Goal: Task Accomplishment & Management: Manage account settings

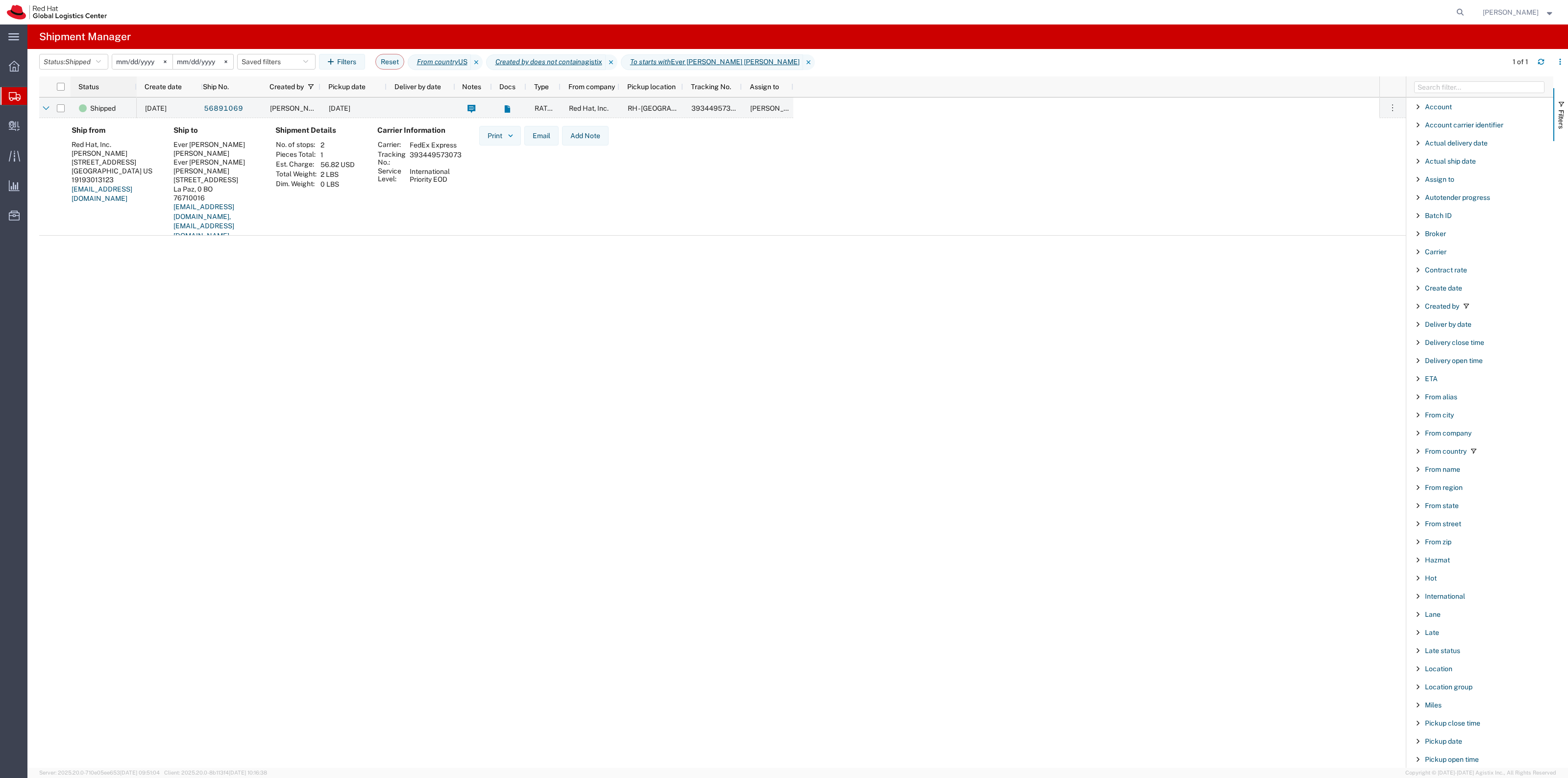
scroll to position [534, 0]
click at [90, 62] on span "Shipped" at bounding box center [77, 61] width 25 height 7
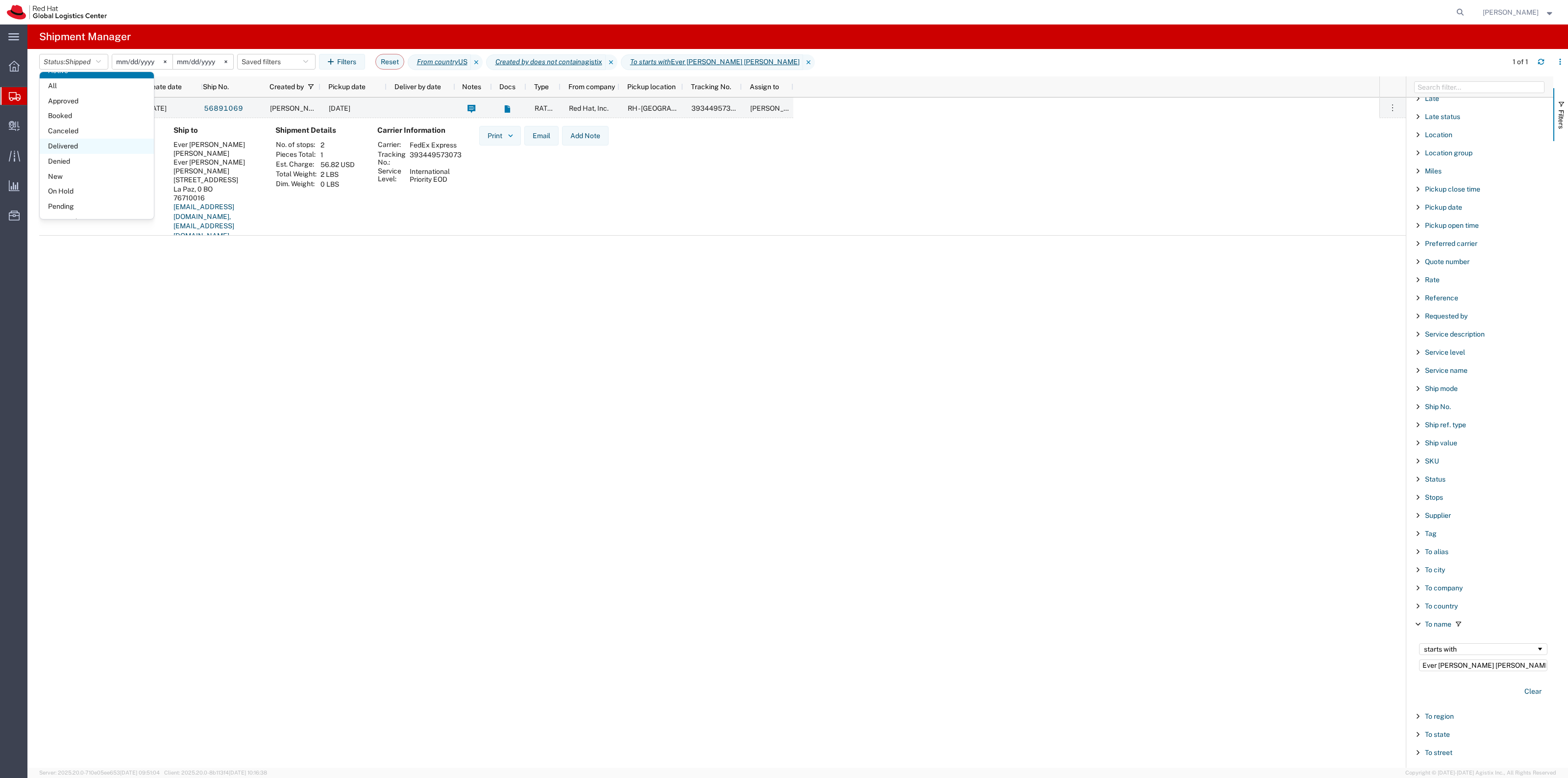
scroll to position [57, 0]
click at [33, 124] on span "Internal Delivery" at bounding box center [30, 126] width 7 height 20
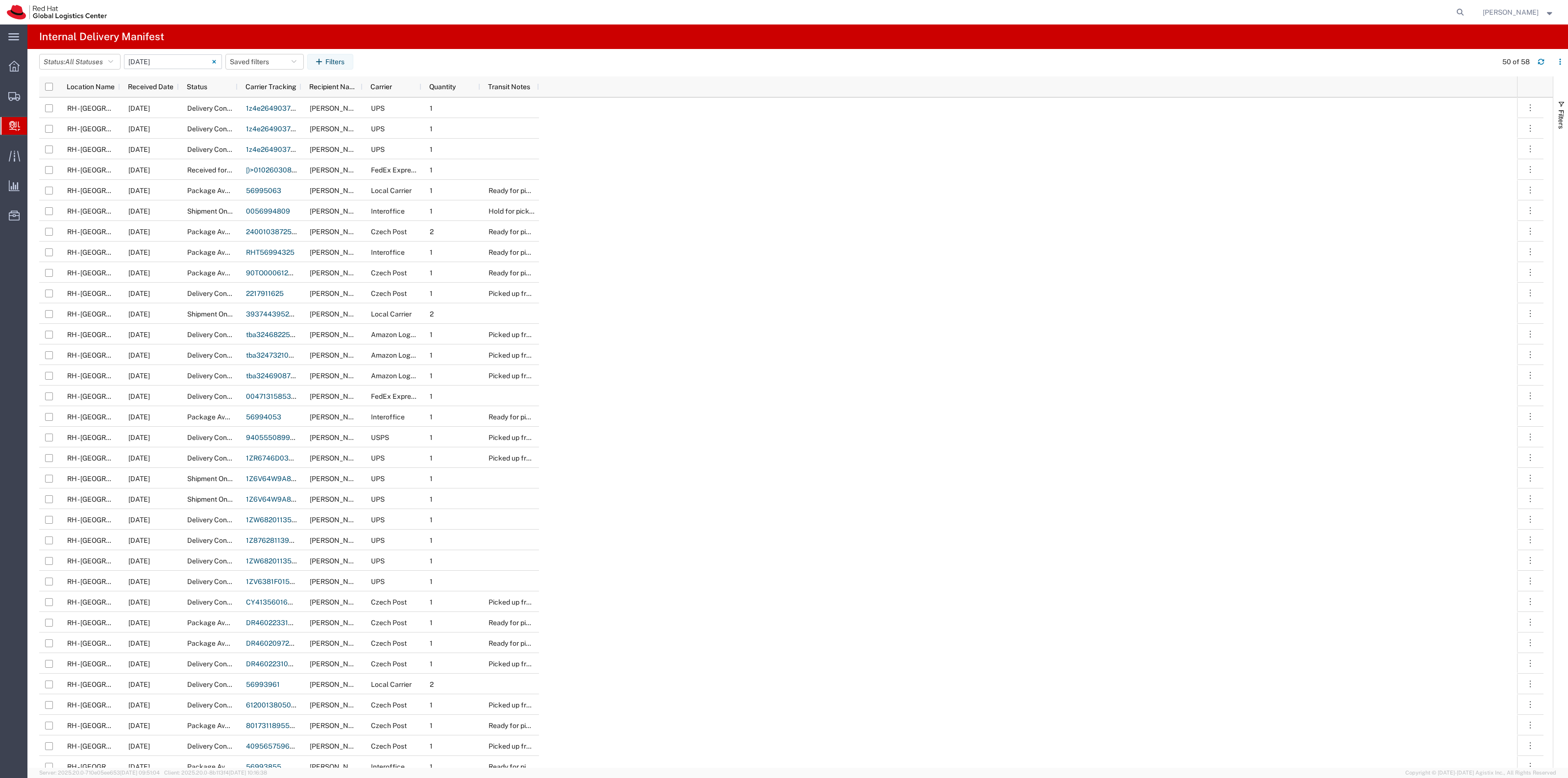
click at [155, 69] on input "[DATE] - [DATE]" at bounding box center [172, 61] width 98 height 15
click at [209, 74] on button "button" at bounding box center [203, 70] width 10 height 13
click at [285, 104] on div "1" at bounding box center [281, 102] width 16 height 12
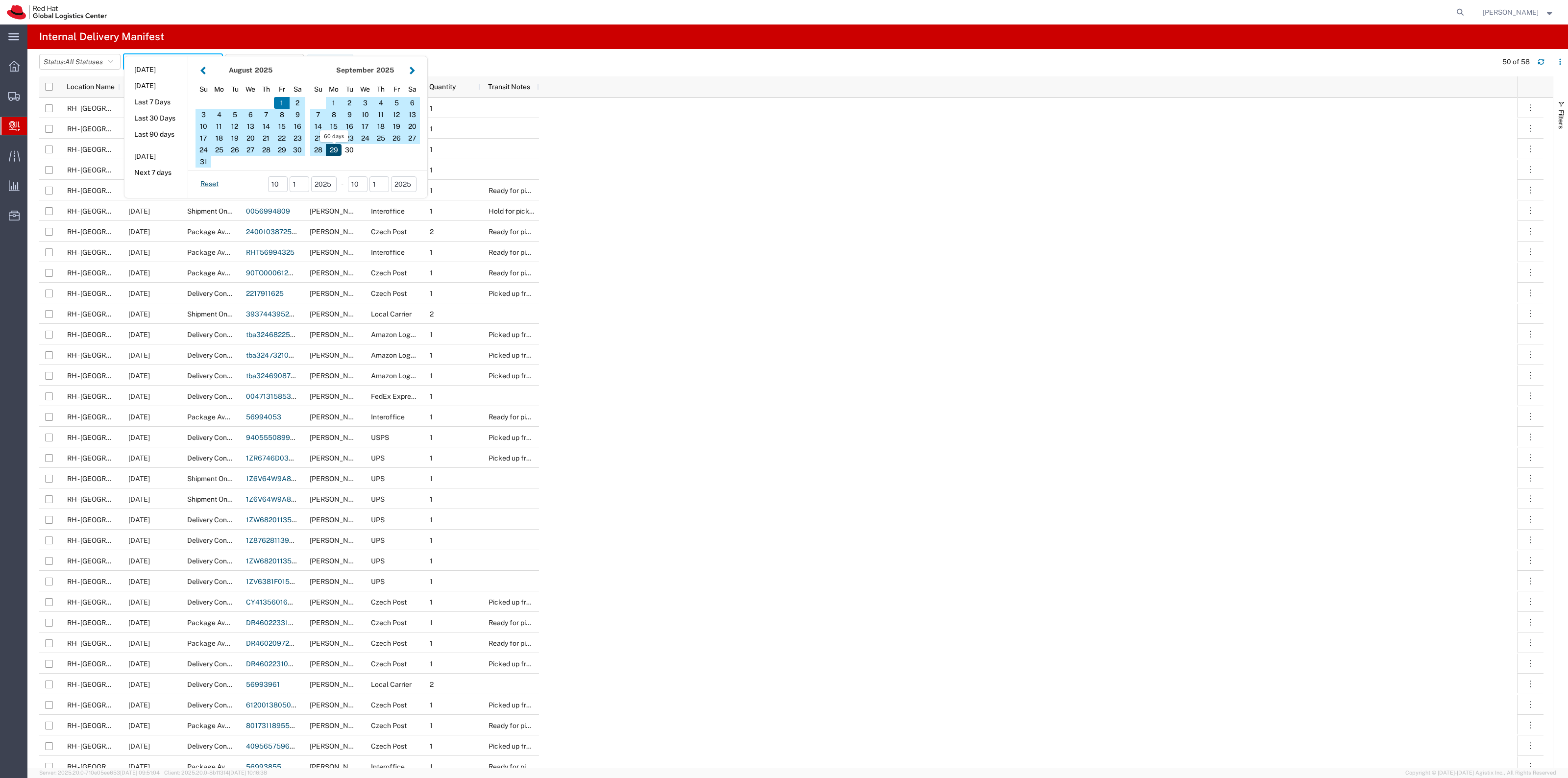
click at [337, 151] on div "29" at bounding box center [333, 150] width 16 height 12
type input "08 01 - 09 29, 2025"
type input "[DATE] - [DATE]"
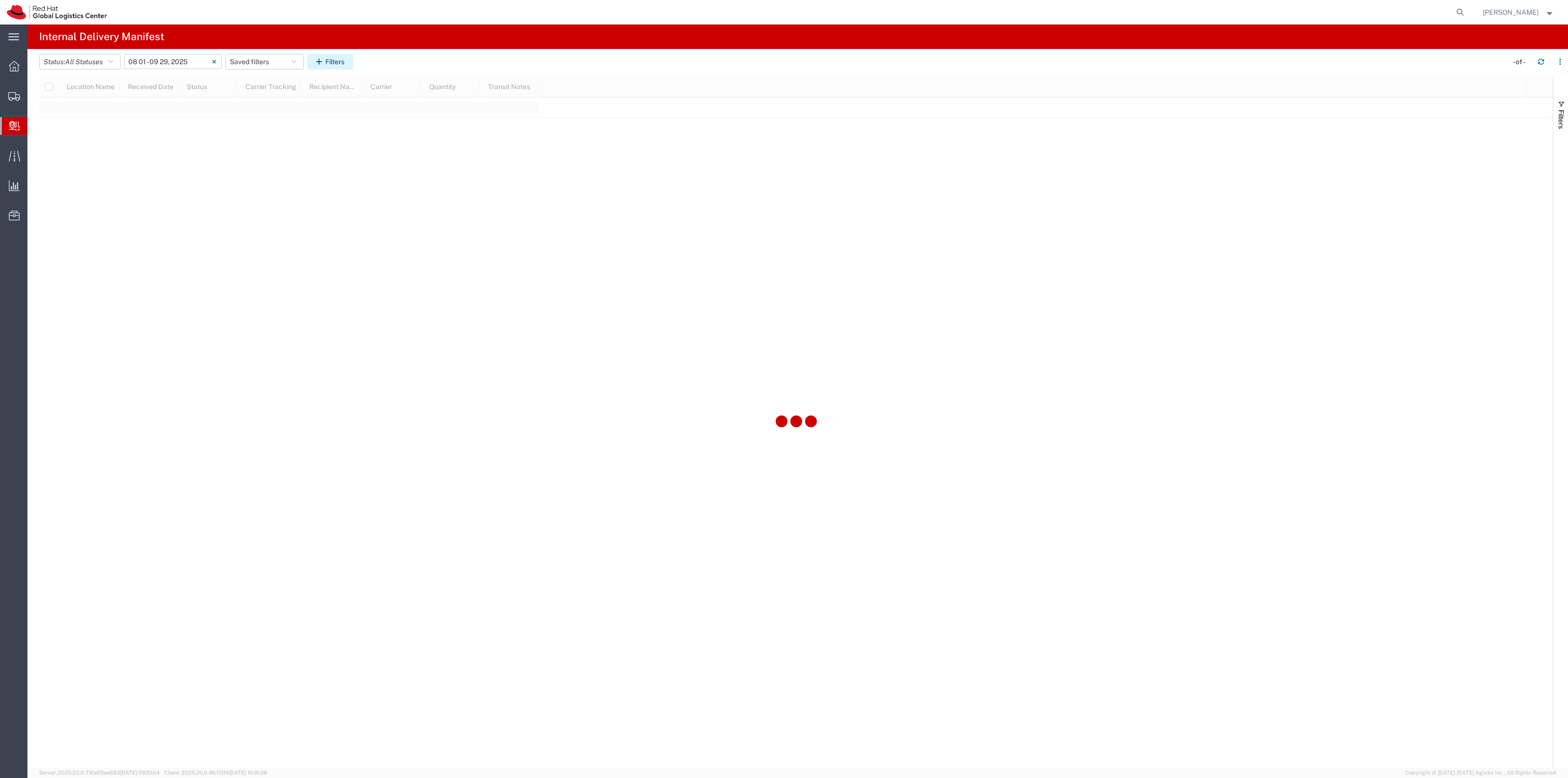
click at [313, 64] on button "Filters" at bounding box center [330, 61] width 46 height 16
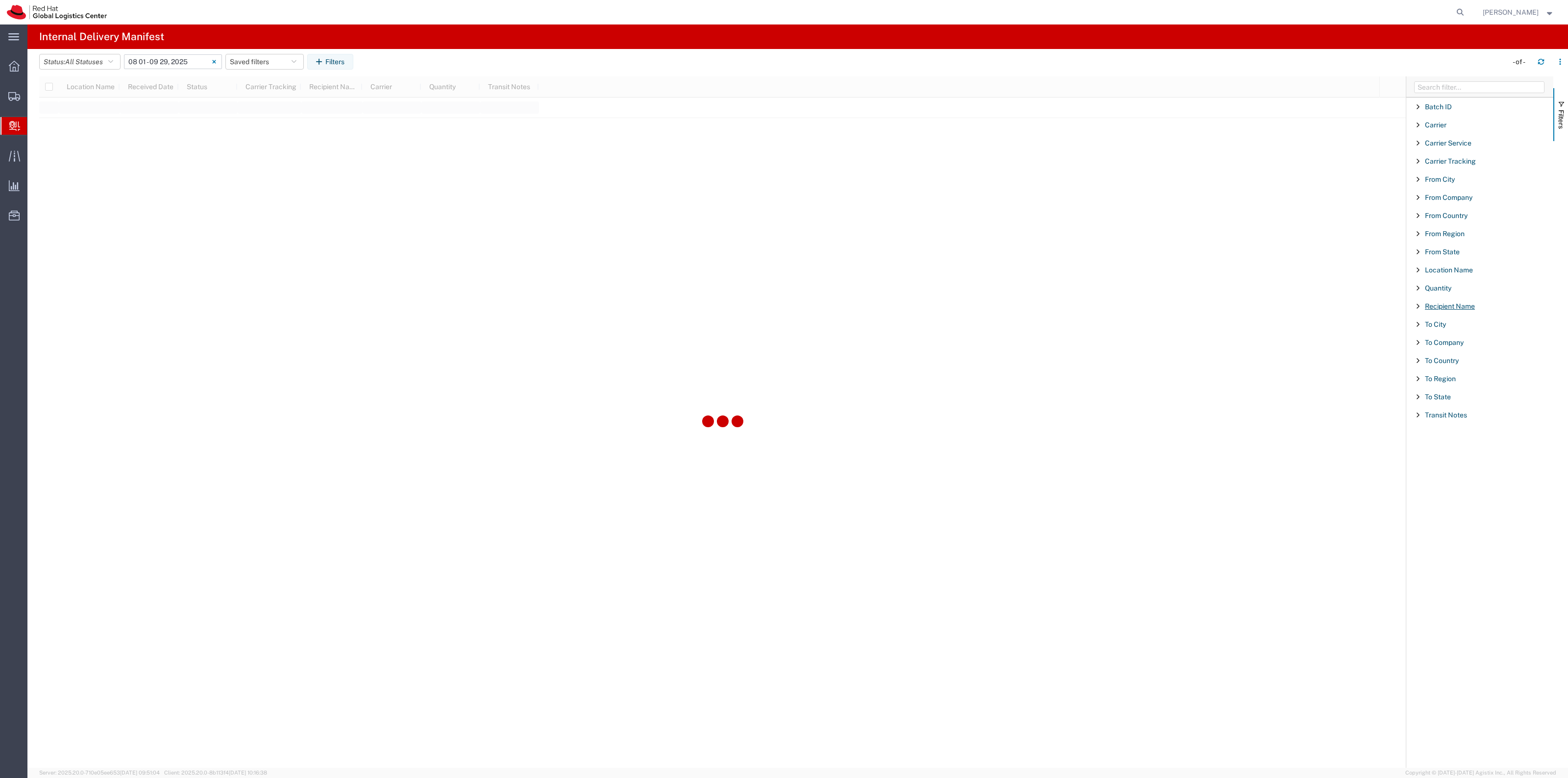
click at [1446, 309] on span "Recipient Name" at bounding box center [1450, 306] width 50 height 7
click at [1447, 353] on input "Filter List 18 Filters" at bounding box center [1483, 351] width 128 height 15
click at [1479, 354] on input "[PERSON_NAME]" at bounding box center [1483, 351] width 128 height 15
type input "[PERSON_NAME]"
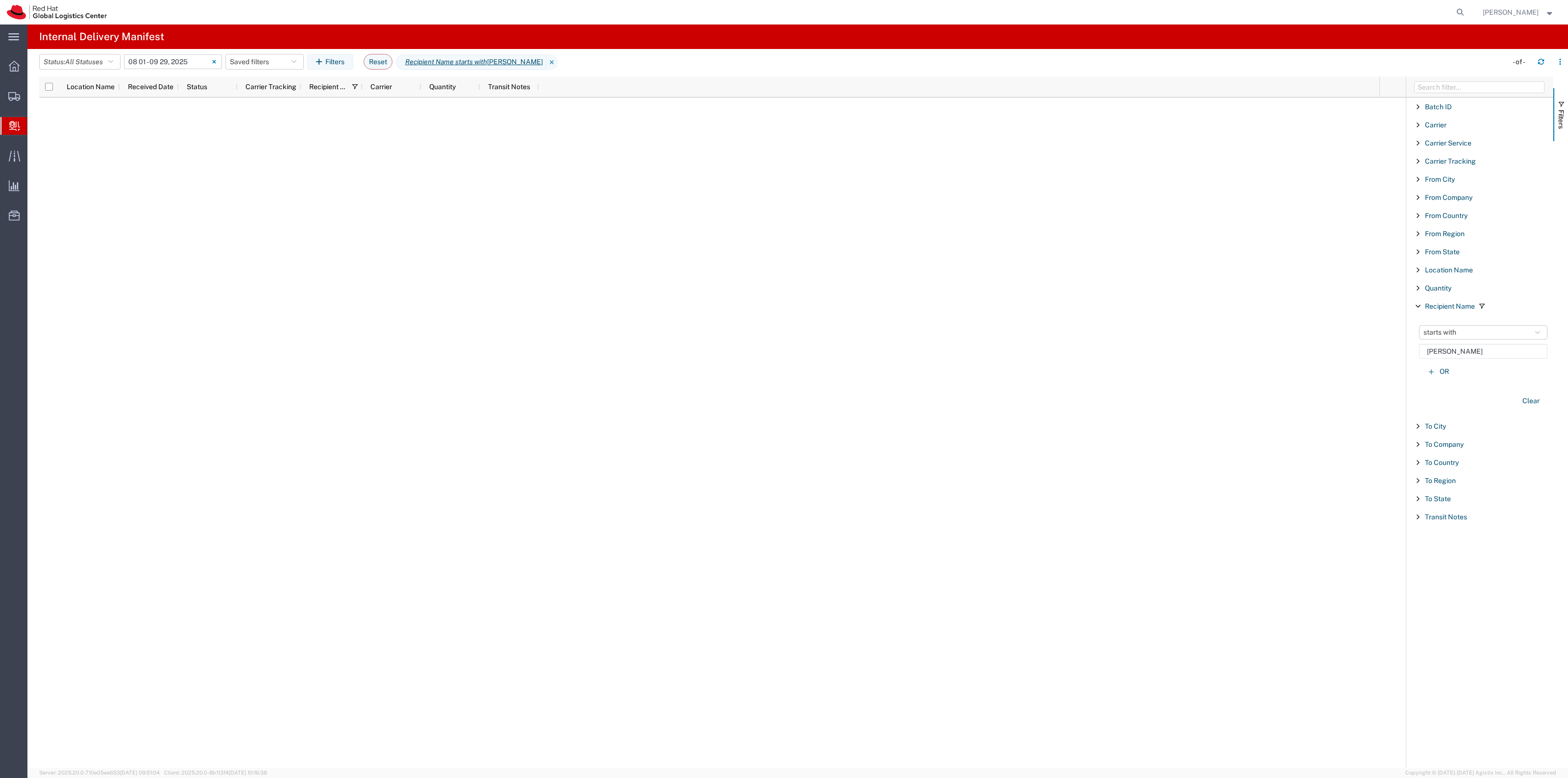
click at [362, 105] on div at bounding box center [709, 433] width 1340 height 670
click at [0, 0] on span "Create Delivery" at bounding box center [0, 0] width 0 height 0
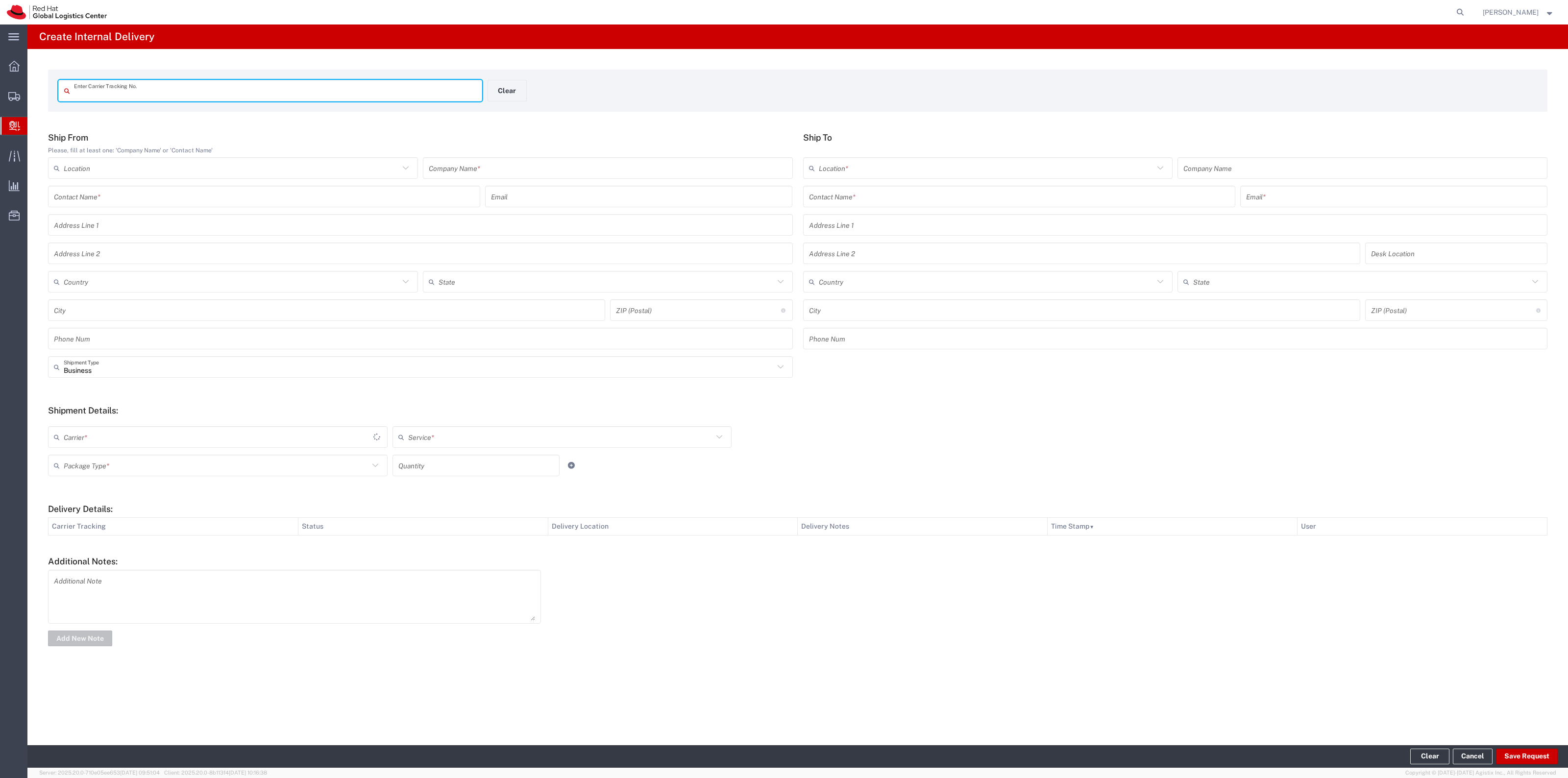
click at [242, 92] on input "text" at bounding box center [275, 90] width 402 height 17
type input "448940204211"
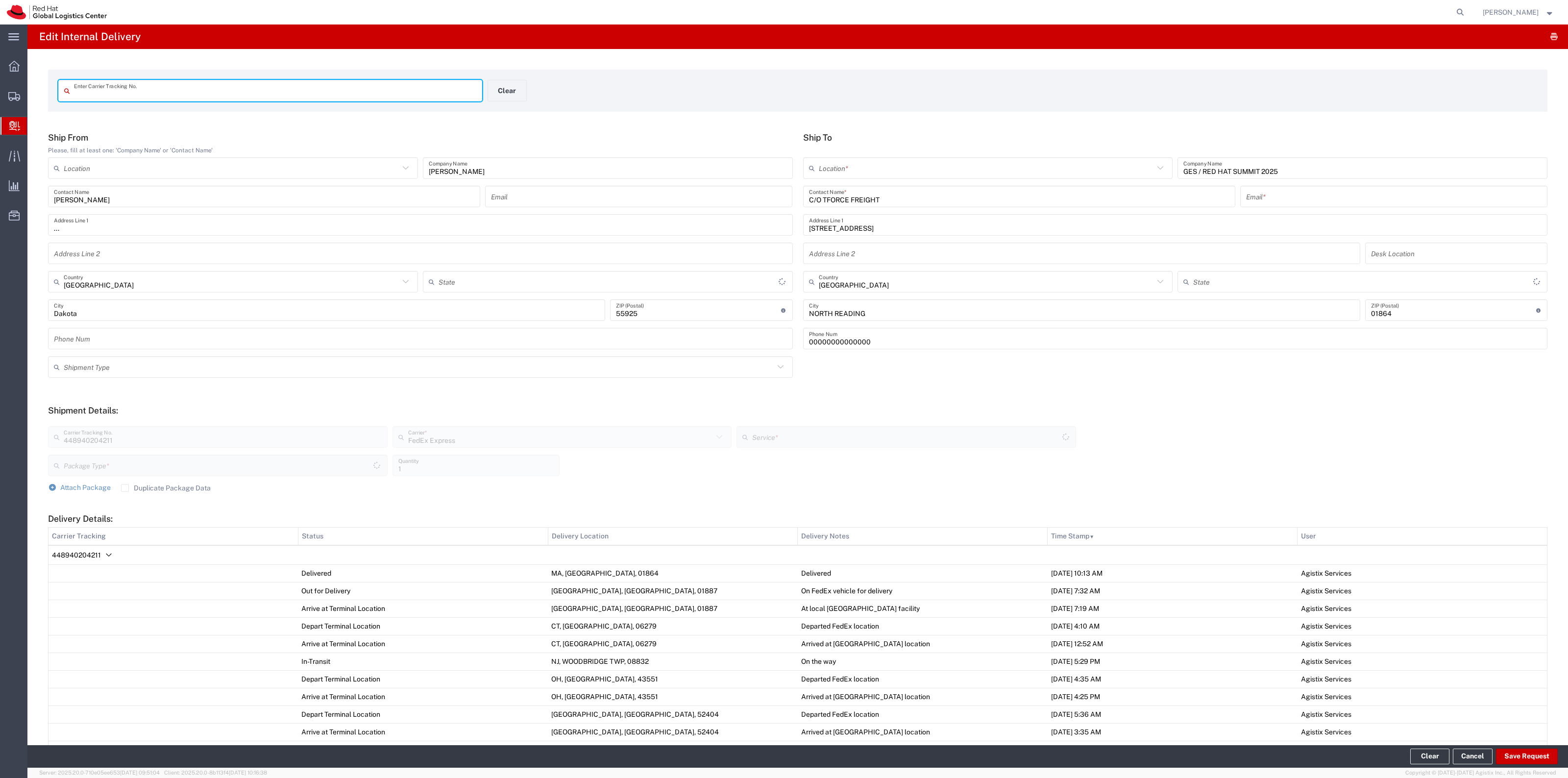
type input "448940204211"
type input "[US_STATE]"
type input "Ground"
click at [493, 91] on button "Clear" at bounding box center [507, 90] width 39 height 21
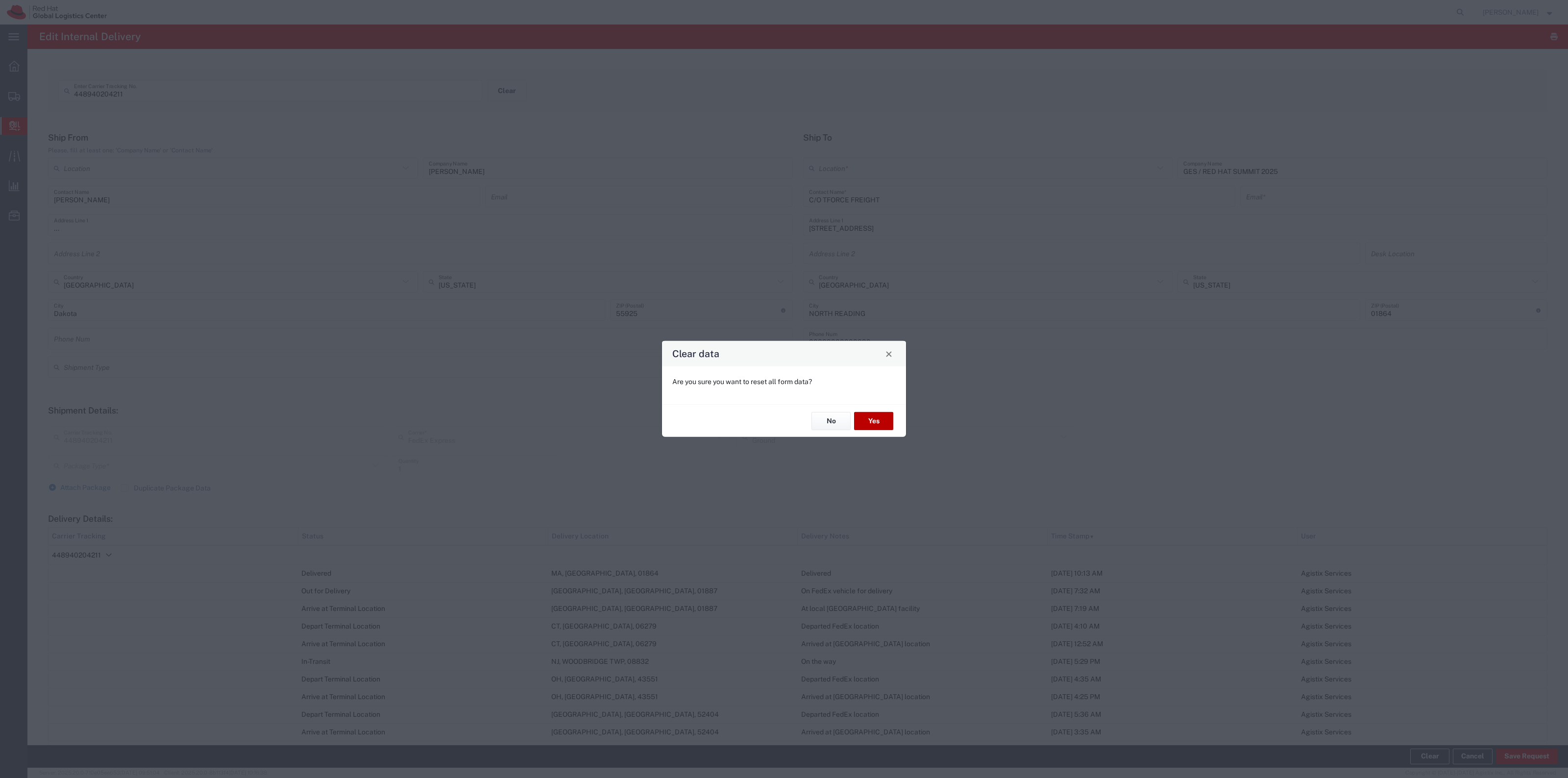
click at [876, 422] on button "Yes" at bounding box center [873, 421] width 39 height 18
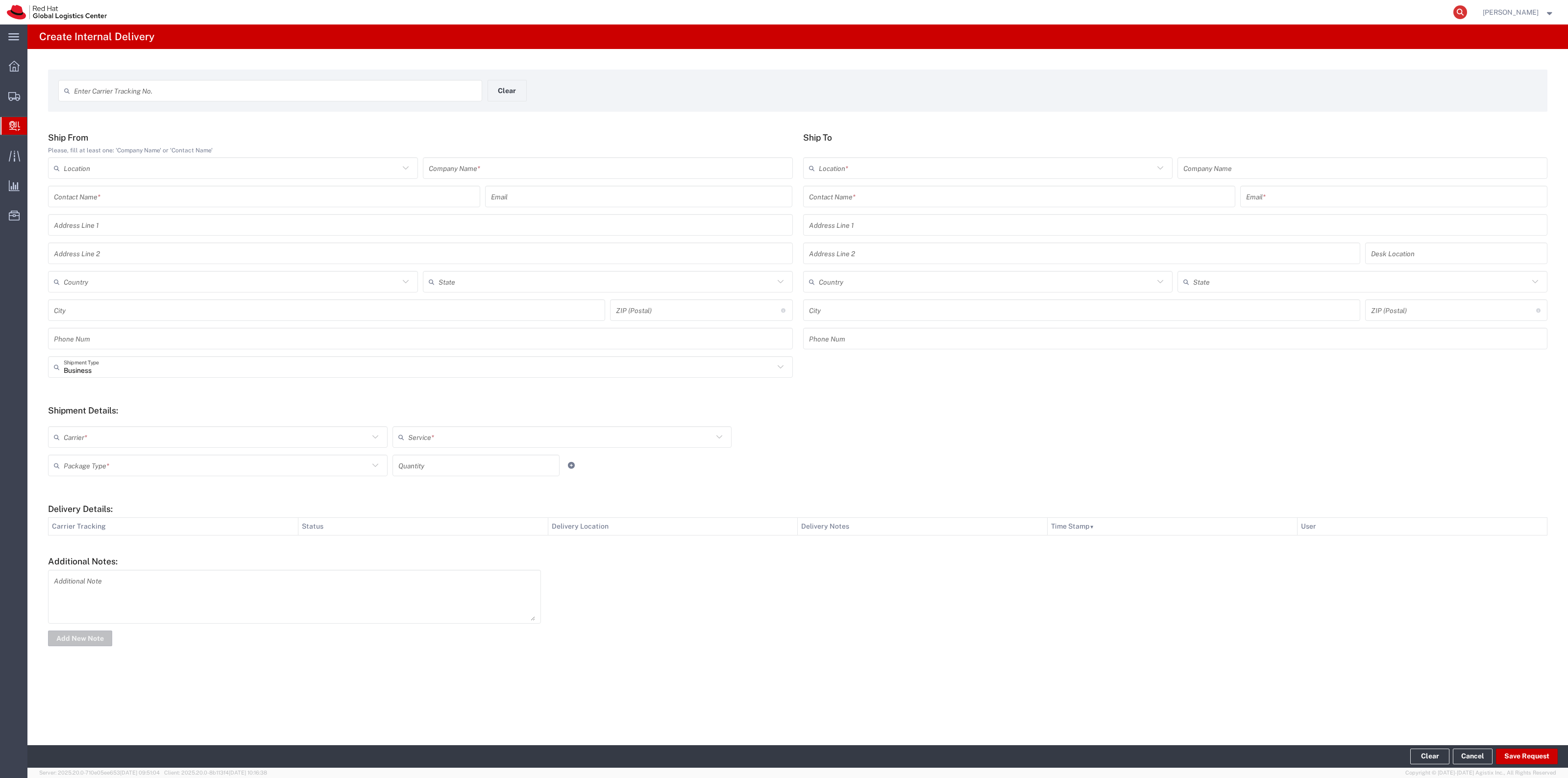
click at [1464, 12] on icon at bounding box center [1460, 12] width 14 height 14
click at [1440, 10] on input "search" at bounding box center [1304, 12] width 298 height 23
click at [1443, 7] on input "search" at bounding box center [1304, 12] width 298 height 23
type input "393801134575"
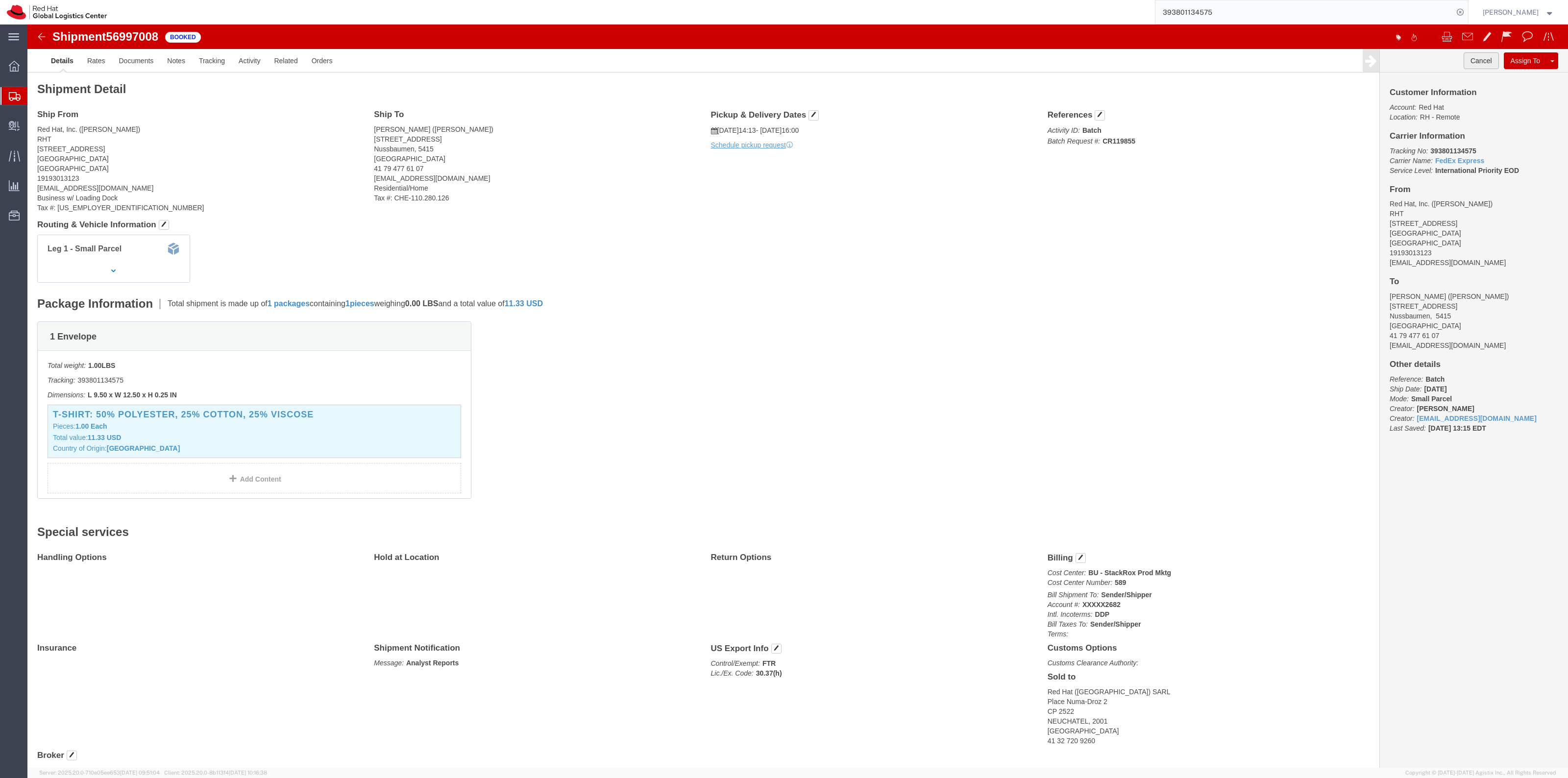
click button "Cancel"
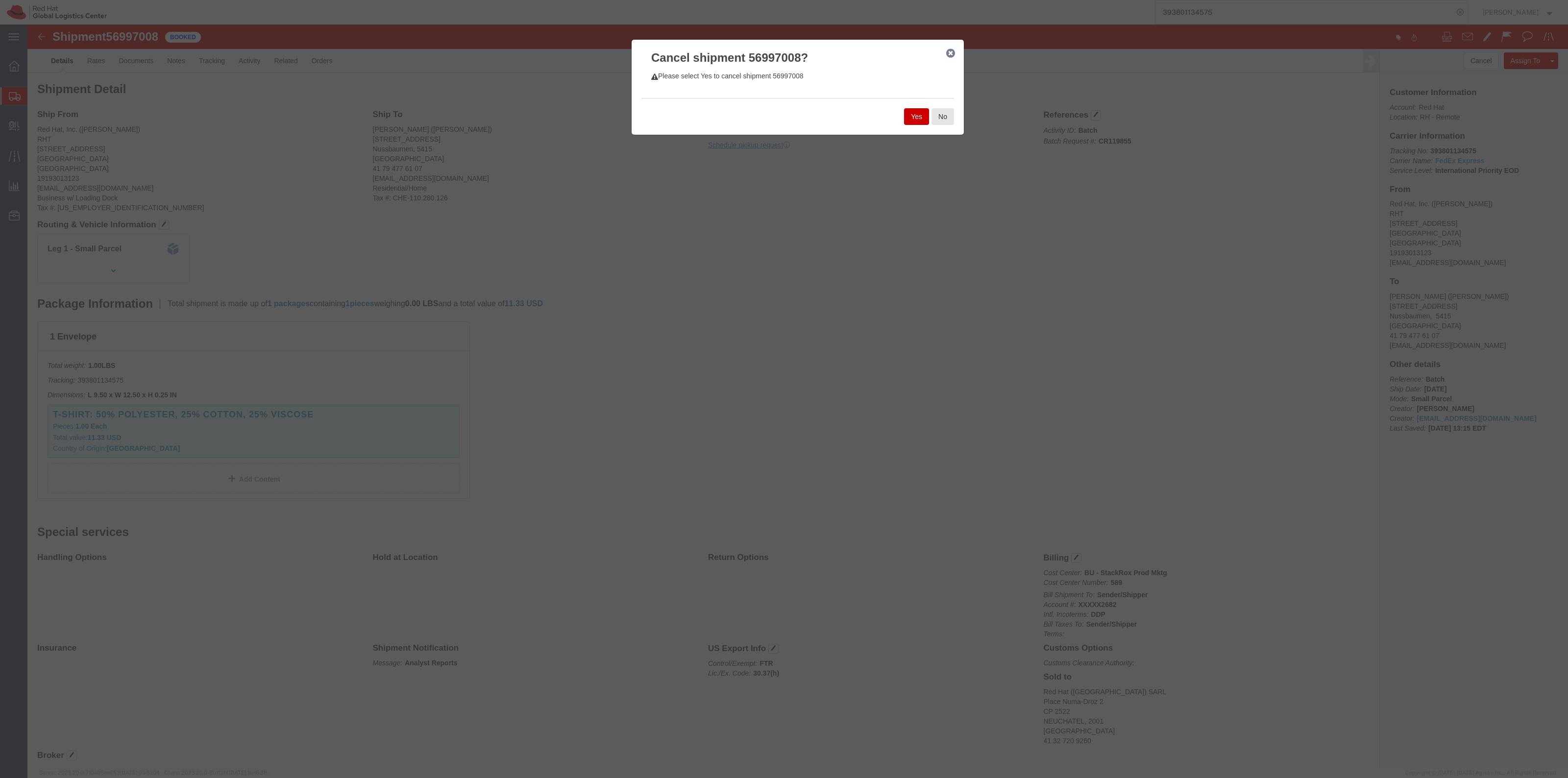
click button "Yes"
